Goal: Check status: Check status

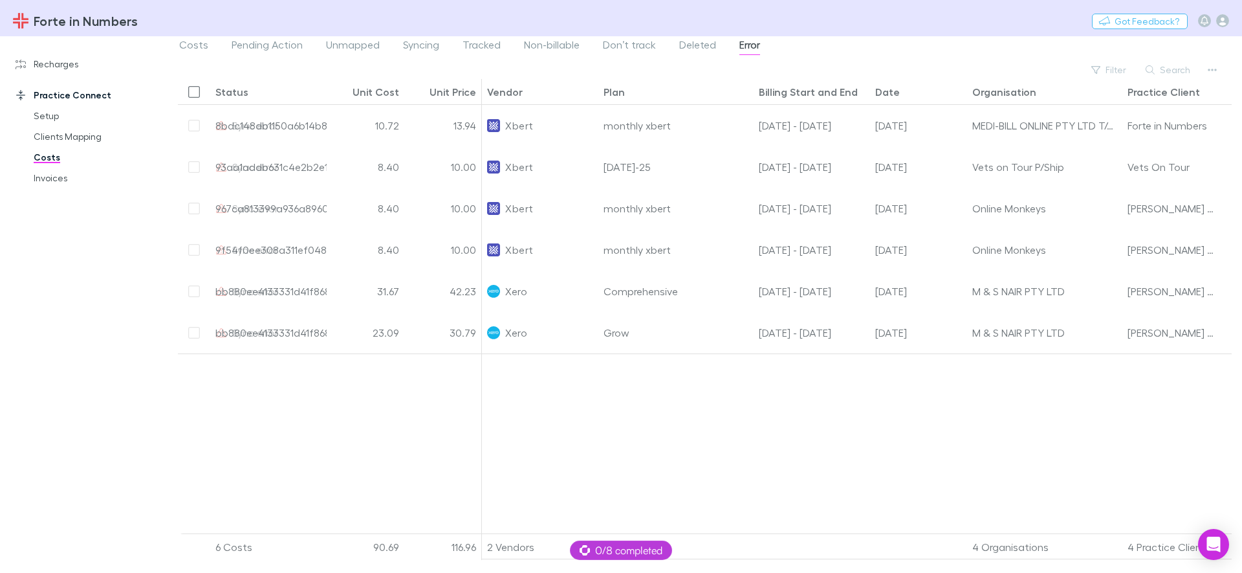
click at [759, 428] on div at bounding box center [919, 448] width 874 height 190
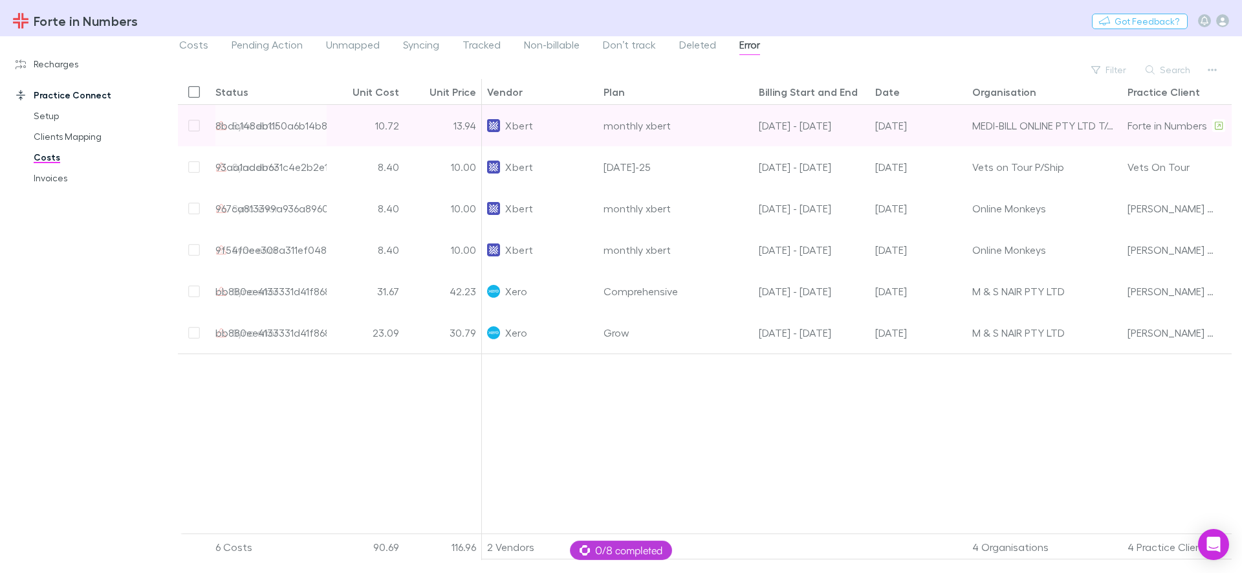
click at [557, 124] on div "Xbert" at bounding box center [540, 125] width 106 height 41
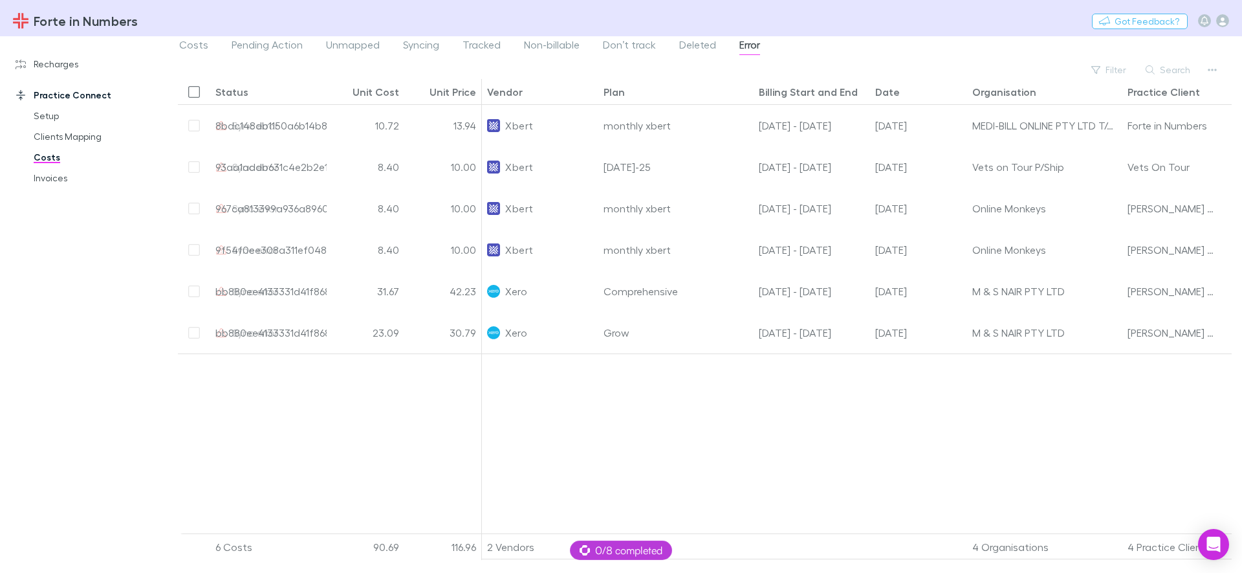
click at [572, 476] on div at bounding box center [919, 448] width 874 height 190
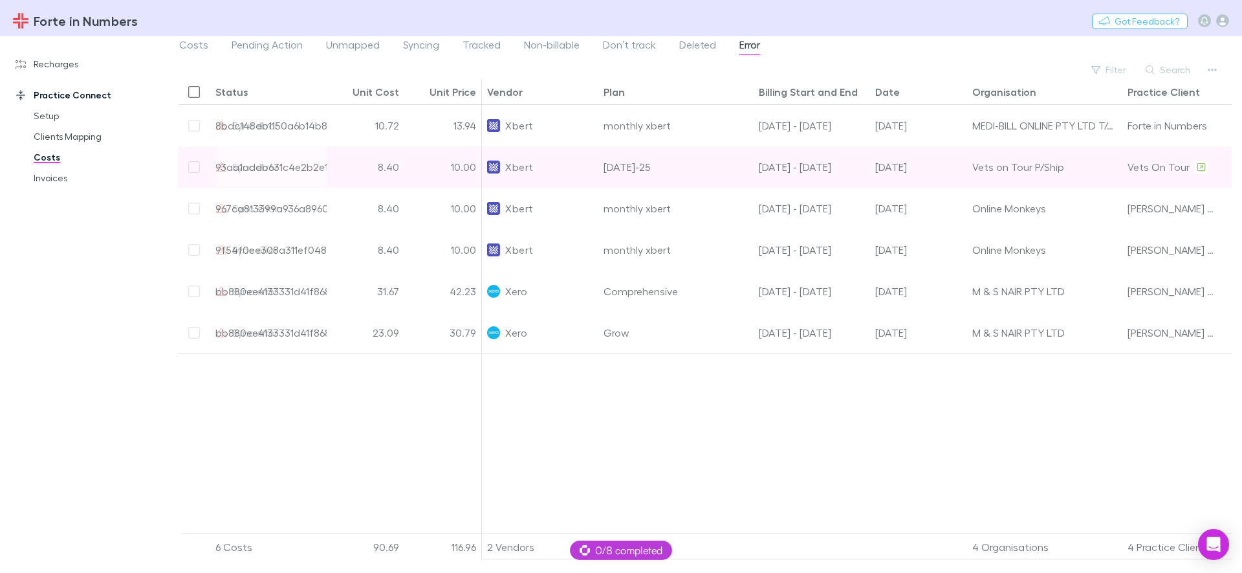
click at [692, 167] on div "[DATE]-25" at bounding box center [676, 166] width 155 height 41
click at [687, 164] on div "[DATE]-25" at bounding box center [676, 166] width 155 height 41
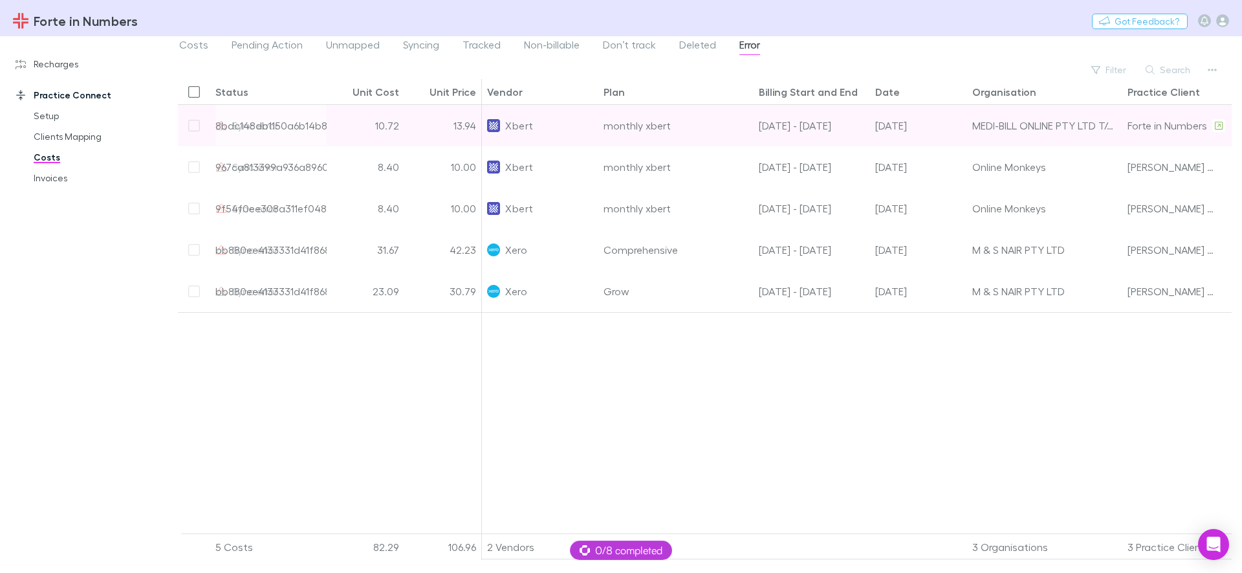
click at [725, 131] on div "monthly xbert" at bounding box center [676, 125] width 155 height 41
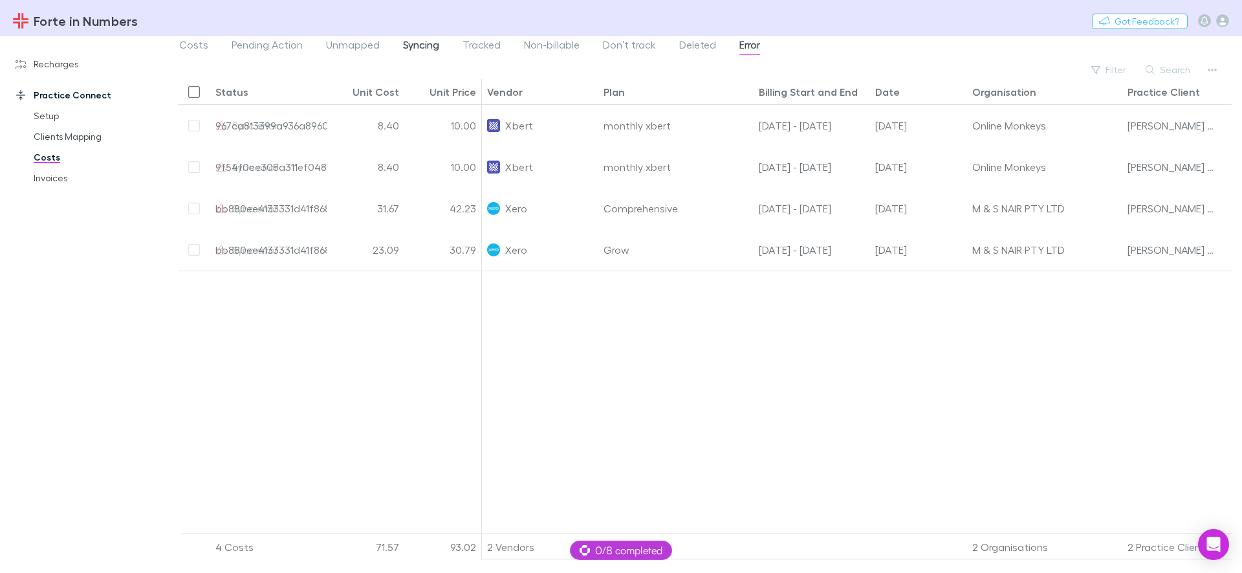
click at [412, 43] on span "Syncing" at bounding box center [421, 46] width 36 height 17
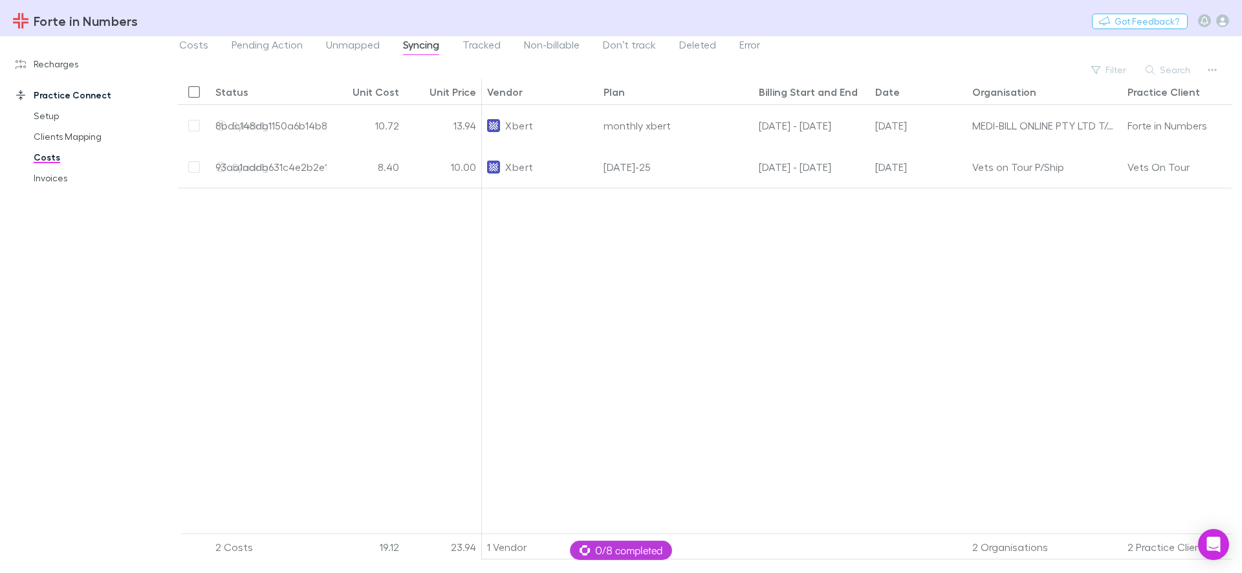
click at [608, 291] on div at bounding box center [919, 365] width 874 height 355
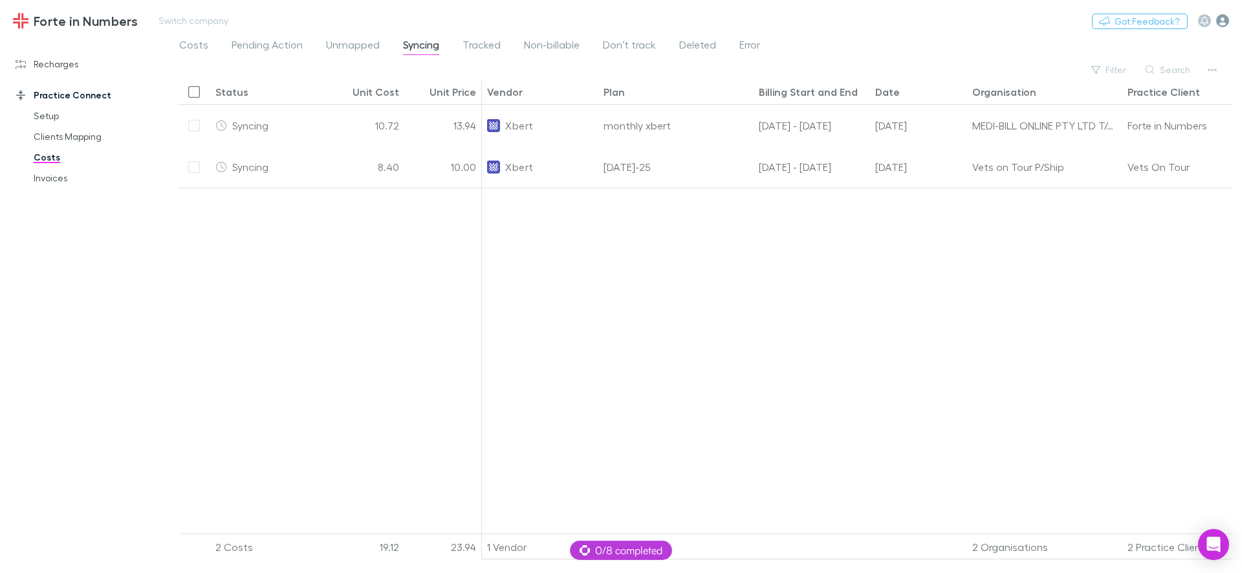
click at [1226, 23] on icon "button" at bounding box center [1223, 20] width 13 height 13
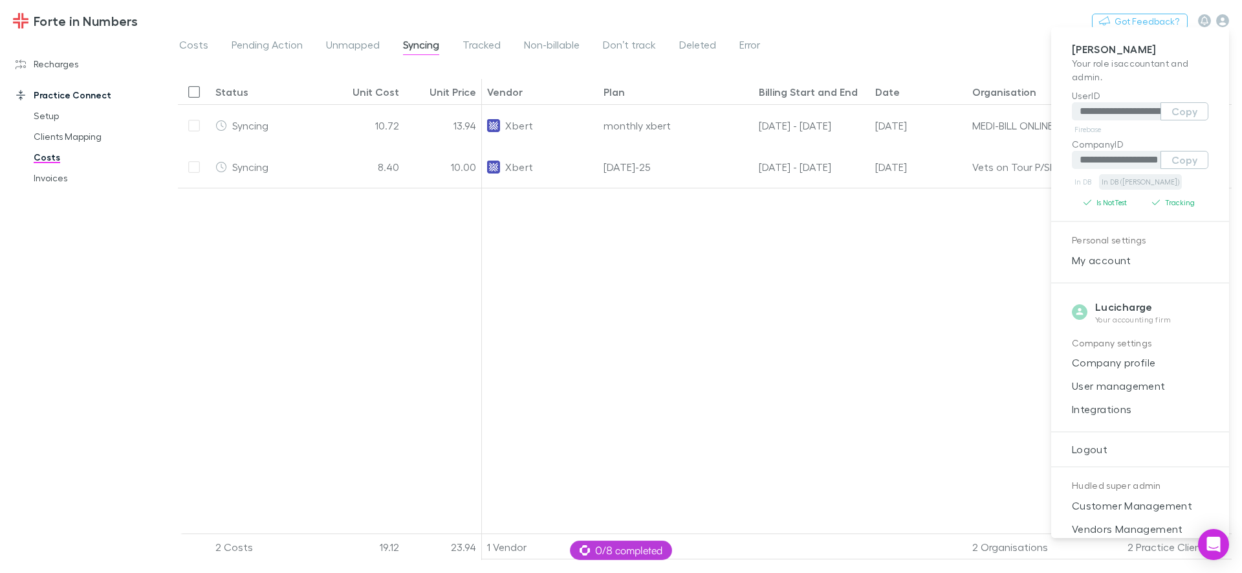
click at [1134, 182] on link "In DB ([PERSON_NAME])" at bounding box center [1140, 182] width 83 height 16
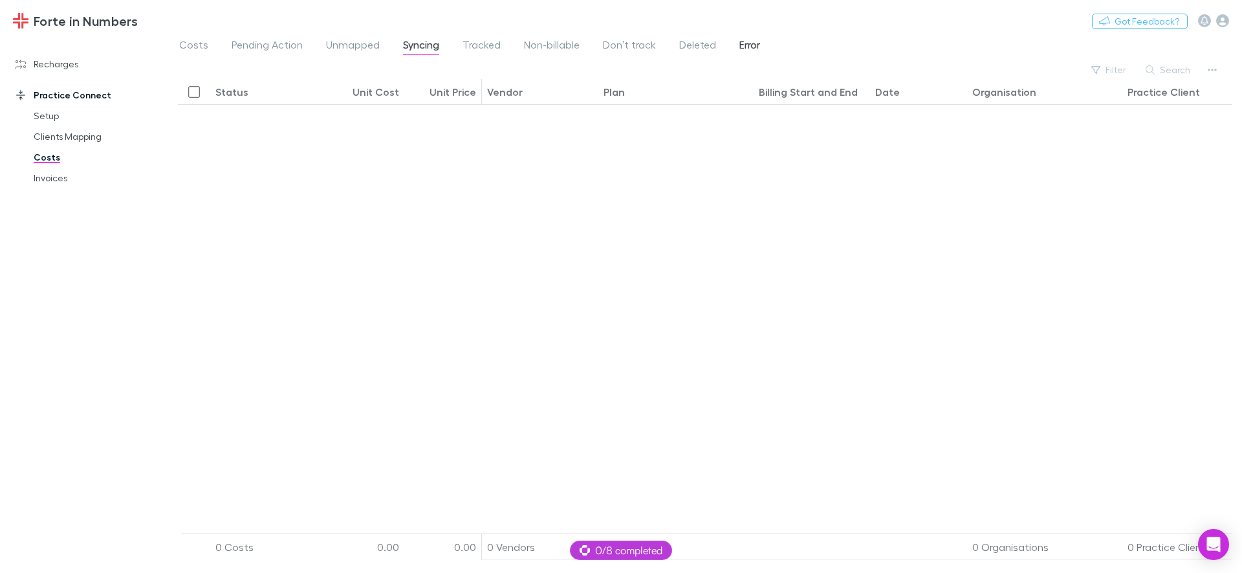
click at [743, 48] on span "Error" at bounding box center [750, 46] width 21 height 17
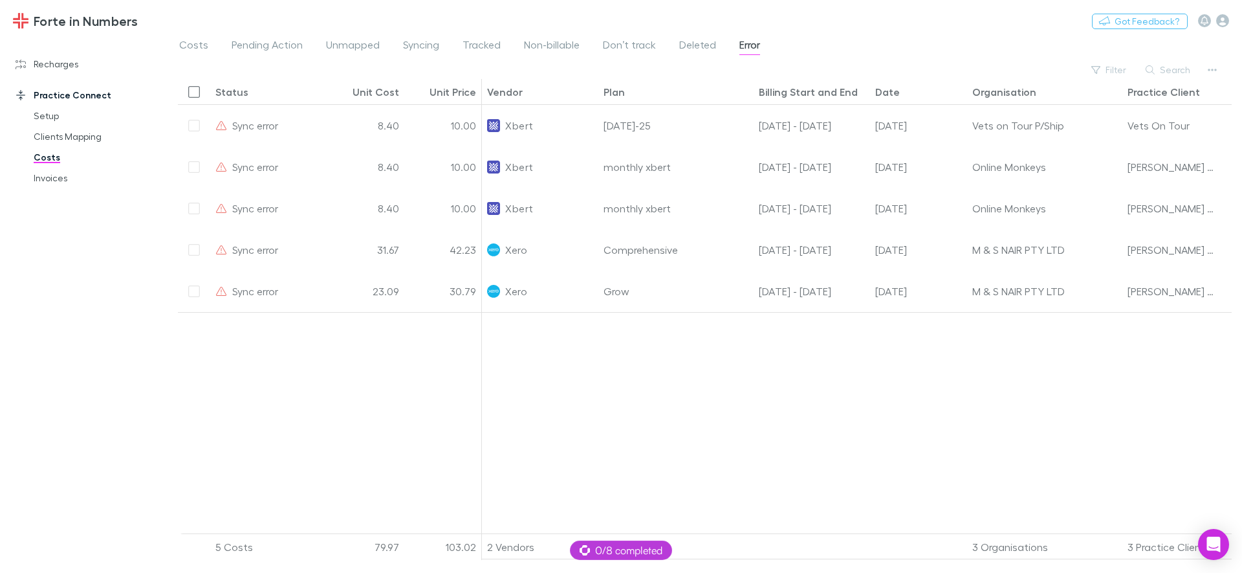
click at [839, 418] on div at bounding box center [919, 427] width 874 height 231
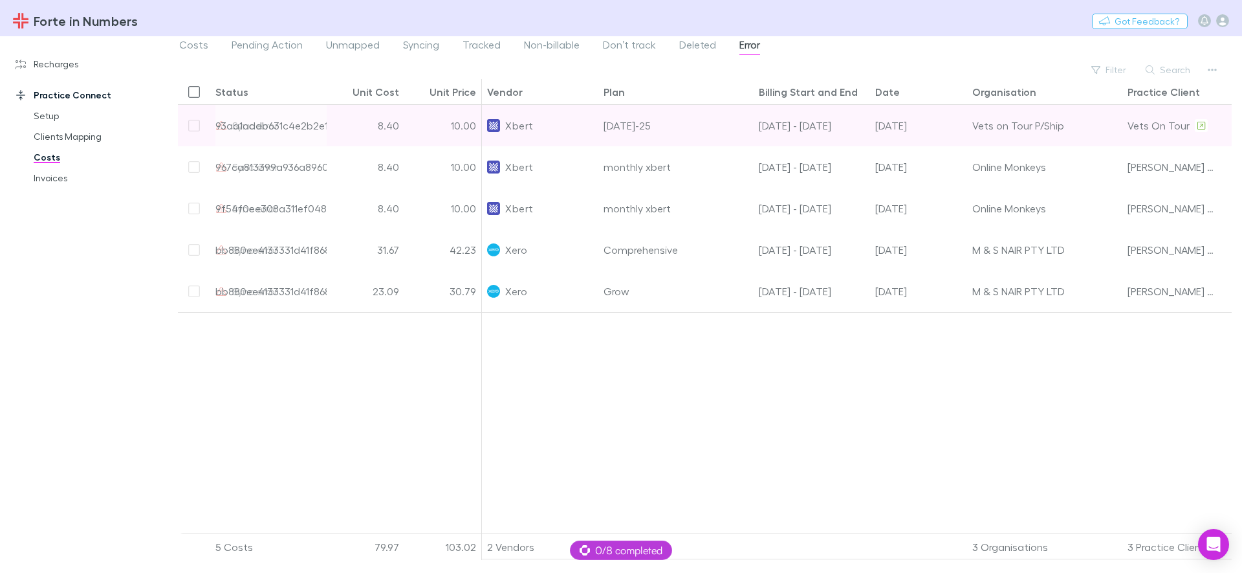
click at [714, 125] on div "[DATE]-25" at bounding box center [676, 125] width 155 height 41
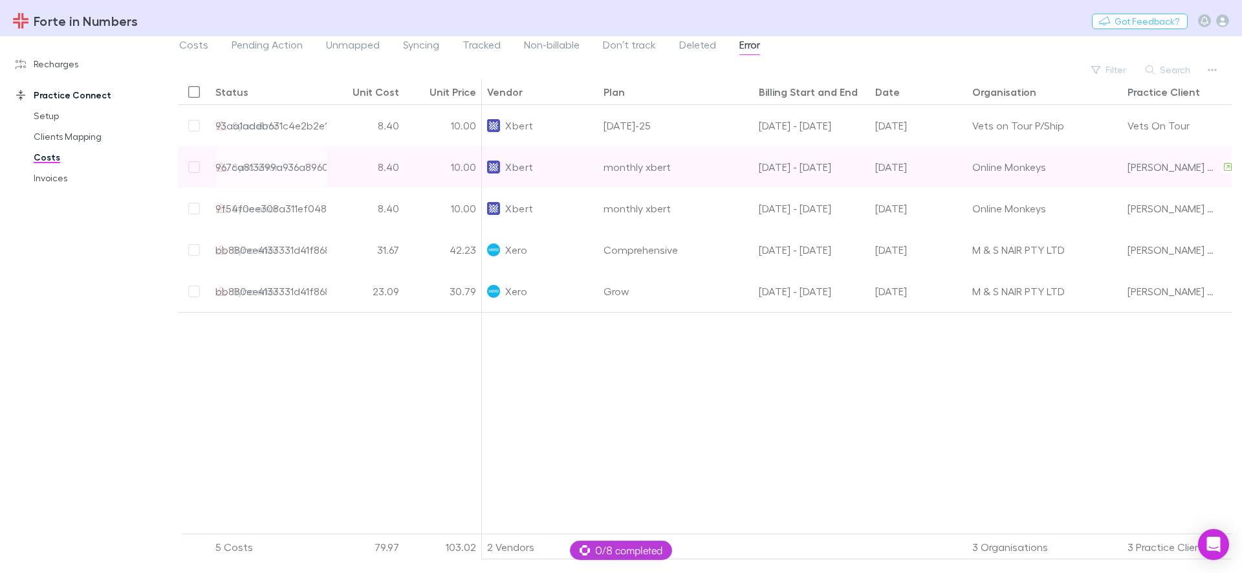
click at [709, 164] on div "monthly xbert" at bounding box center [676, 166] width 155 height 41
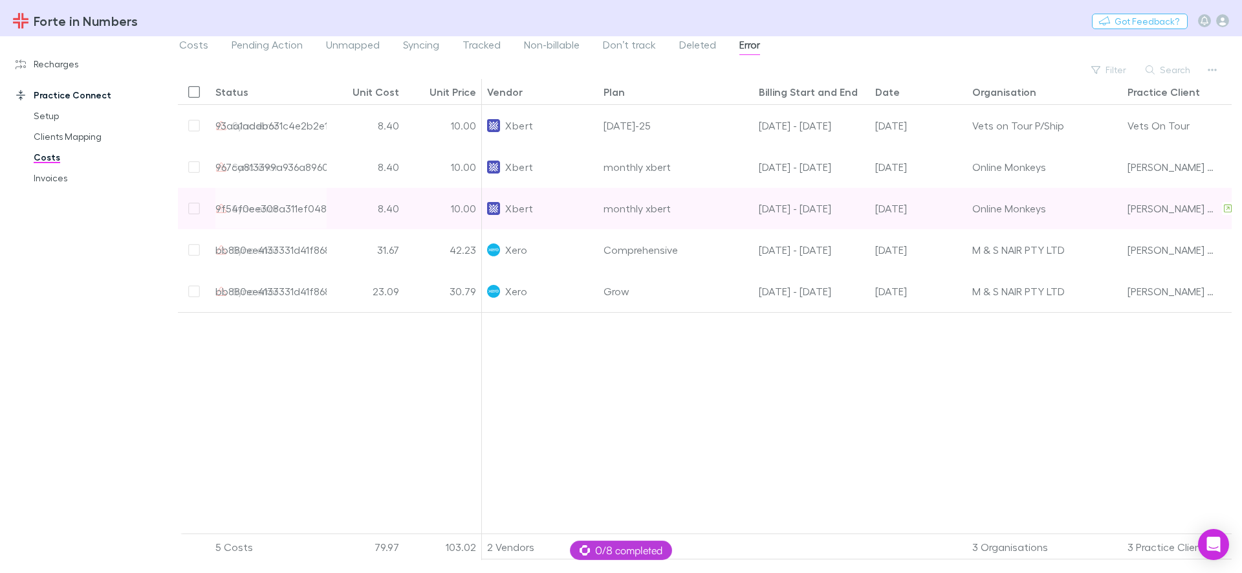
click at [695, 216] on div "monthly xbert" at bounding box center [676, 208] width 155 height 41
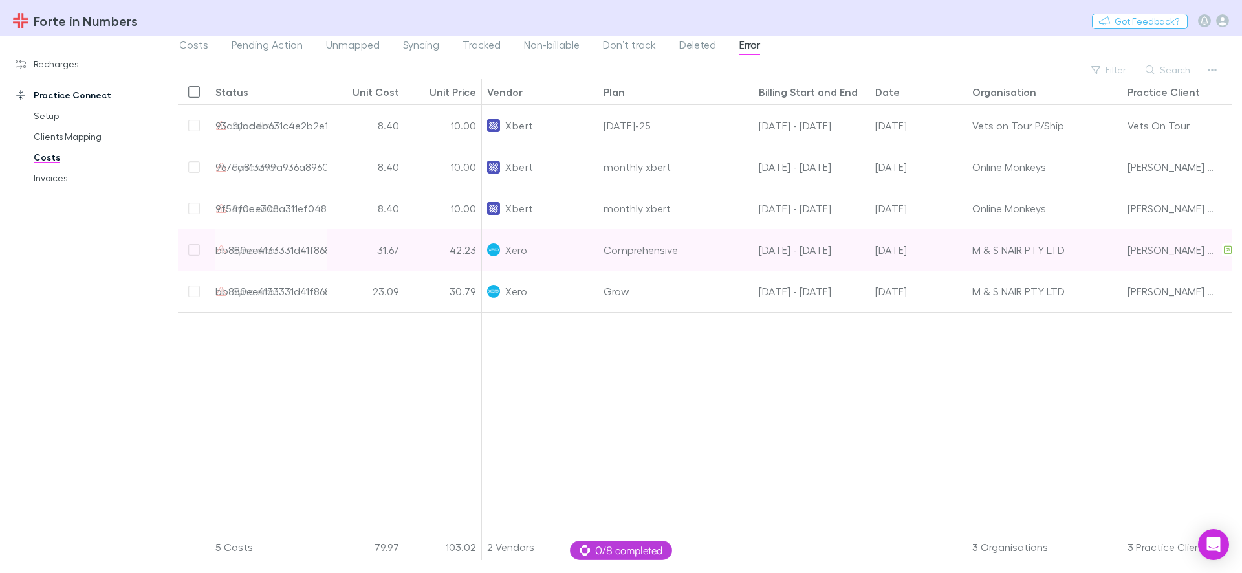
click at [716, 241] on div "Comprehensive" at bounding box center [676, 249] width 155 height 41
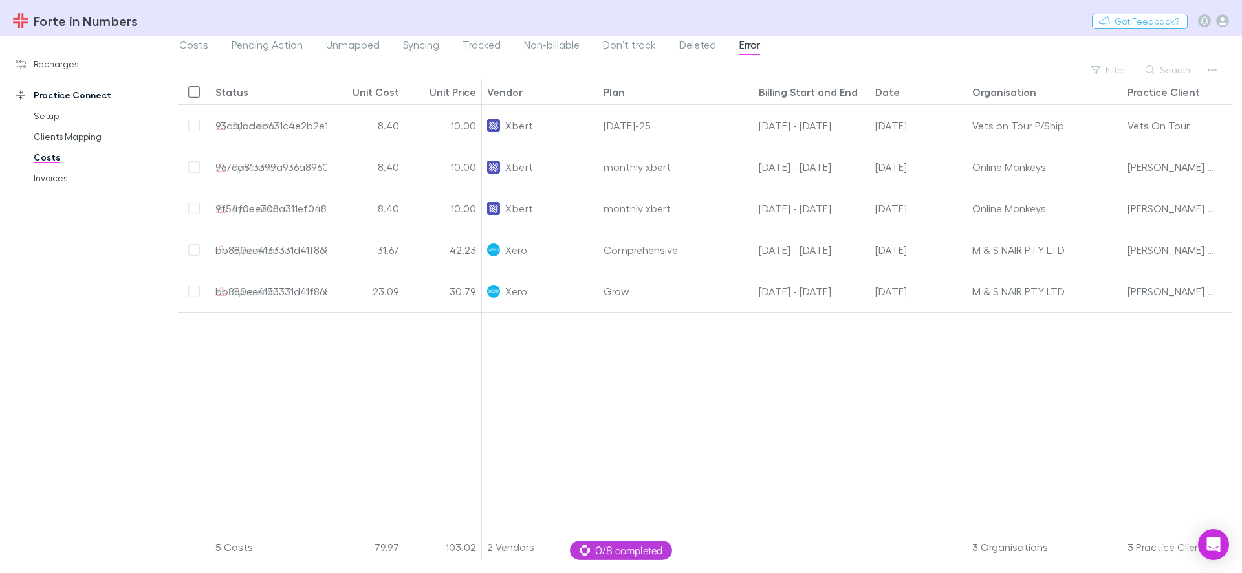
click at [501, 448] on div at bounding box center [919, 427] width 874 height 231
